Goal: Transaction & Acquisition: Book appointment/travel/reservation

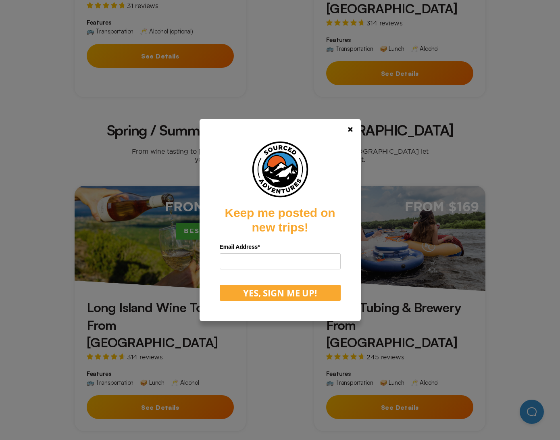
scroll to position [444, 0]
click at [357, 125] on link at bounding box center [350, 129] width 19 height 19
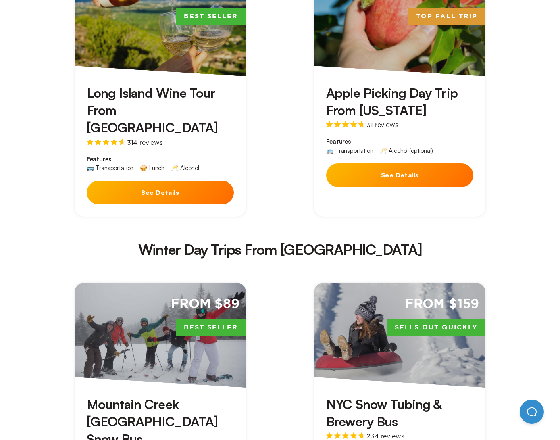
scroll to position [1291, 0]
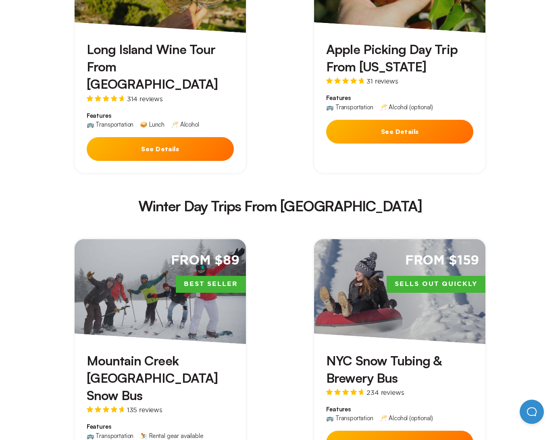
click at [436, 120] on button "See Details" at bounding box center [399, 132] width 147 height 24
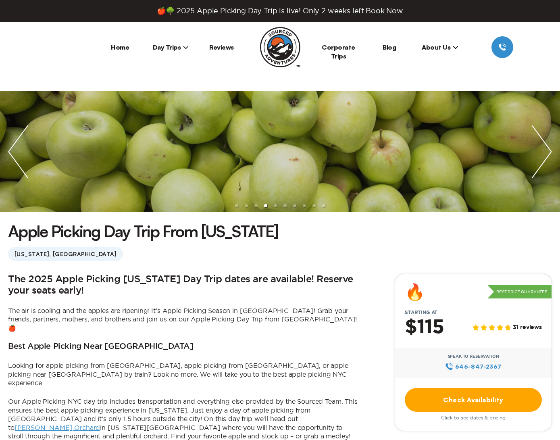
click at [539, 145] on img "next slide / item" at bounding box center [542, 151] width 36 height 121
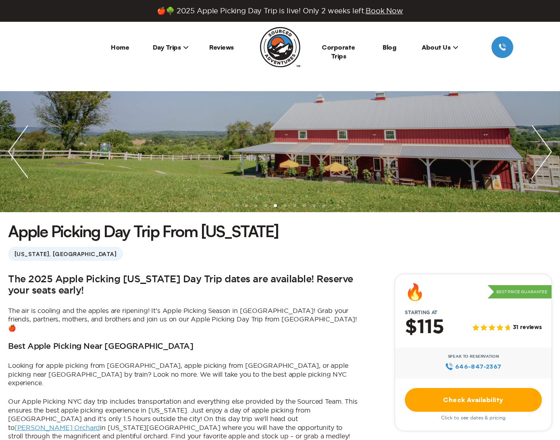
click at [539, 145] on img "next slide / item" at bounding box center [542, 151] width 36 height 121
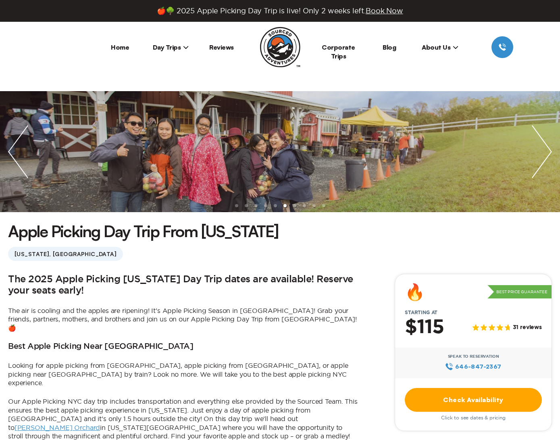
click at [539, 145] on img "next slide / item" at bounding box center [542, 151] width 36 height 121
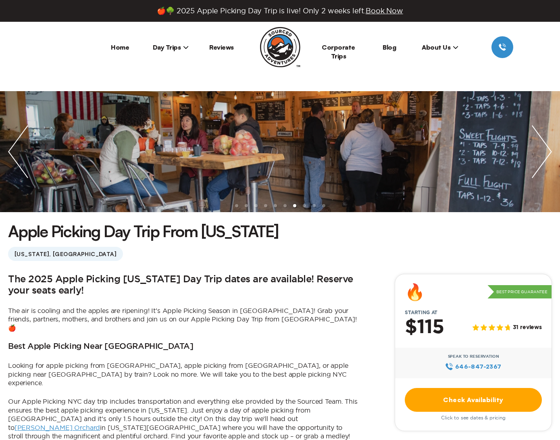
click at [539, 145] on img "next slide / item" at bounding box center [542, 151] width 36 height 121
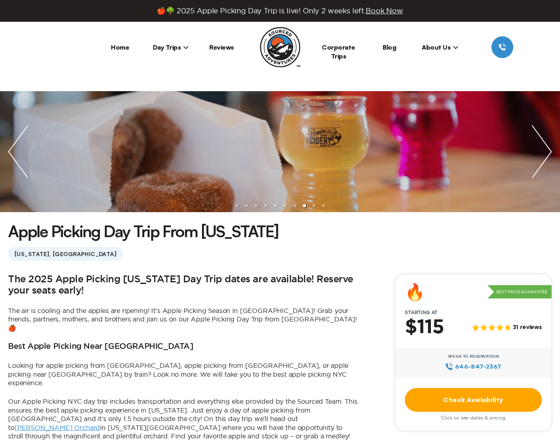
click at [539, 145] on img "next slide / item" at bounding box center [542, 151] width 36 height 121
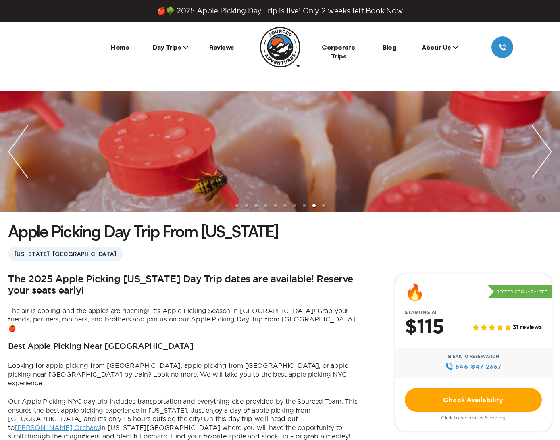
click at [539, 145] on img "next slide / item" at bounding box center [542, 151] width 36 height 121
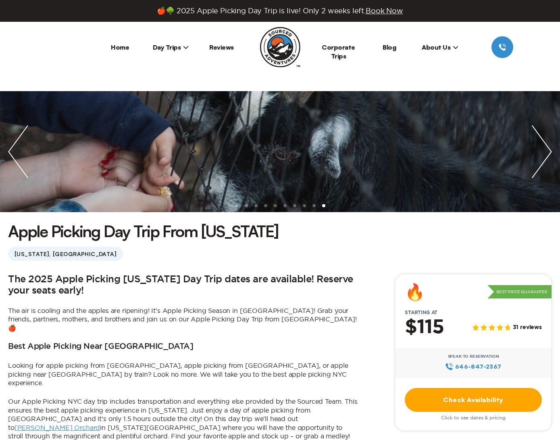
click at [539, 145] on img "next slide / item" at bounding box center [542, 151] width 36 height 121
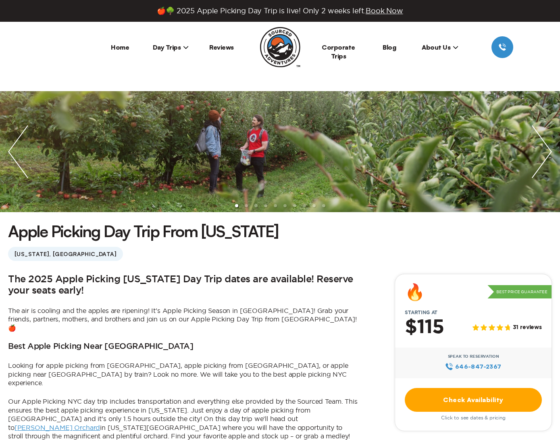
click at [538, 148] on img "next slide / item" at bounding box center [542, 151] width 36 height 121
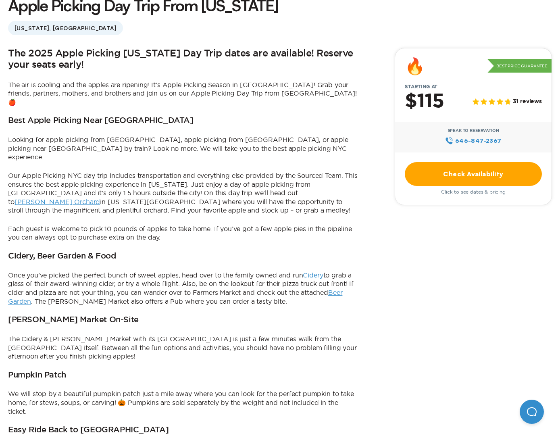
scroll to position [242, 0]
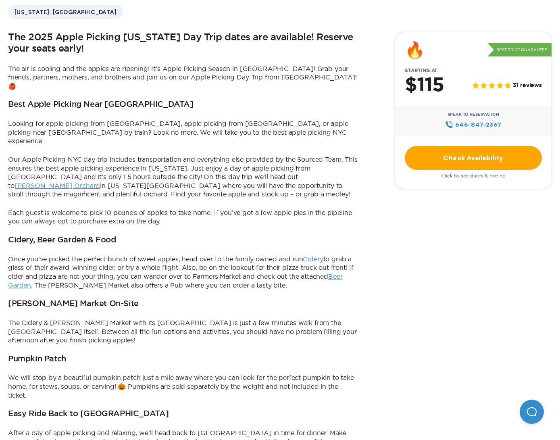
click at [481, 159] on link "Check Availability" at bounding box center [473, 158] width 137 height 24
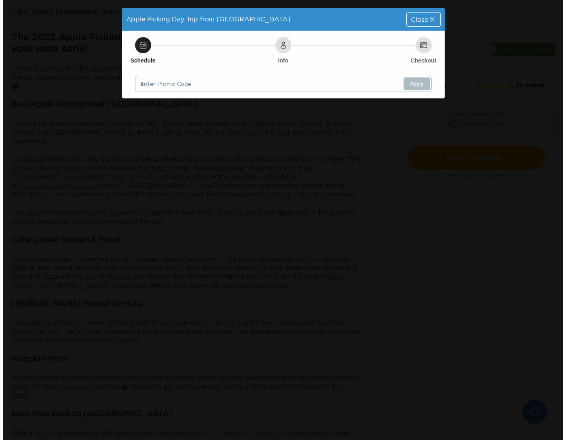
scroll to position [0, 0]
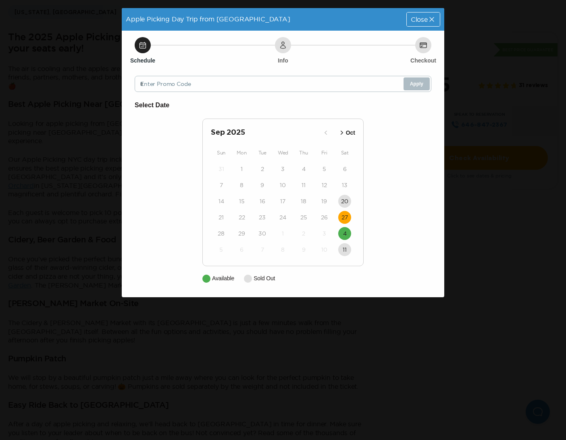
click at [343, 216] on time "27" at bounding box center [345, 217] width 6 height 8
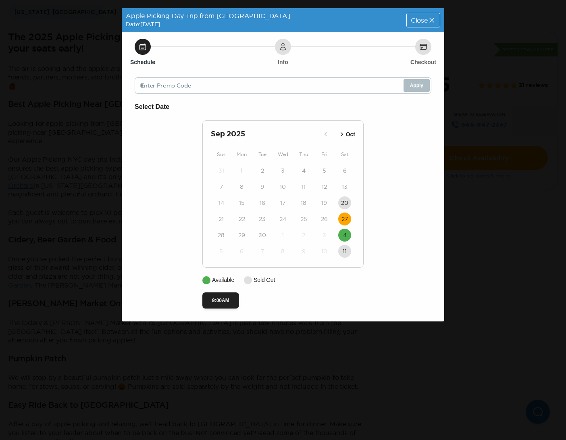
click at [222, 309] on div "Schedule Info Checkout Enter Promo Code Apply Select Date [DATE] Oct Sun Mon Tu…" at bounding box center [283, 176] width 323 height 289
click at [222, 301] on button "9:00AM" at bounding box center [220, 300] width 37 height 16
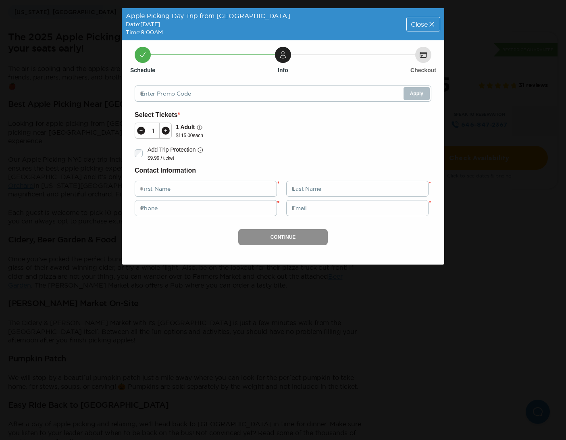
click at [433, 21] on icon at bounding box center [432, 24] width 8 height 8
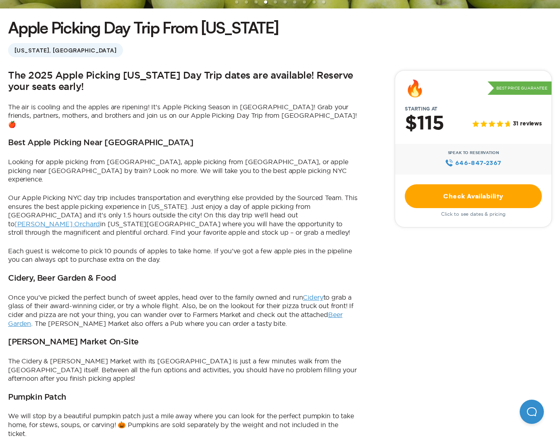
scroll to position [202, 0]
